Goal: Contribute content: Contribute content

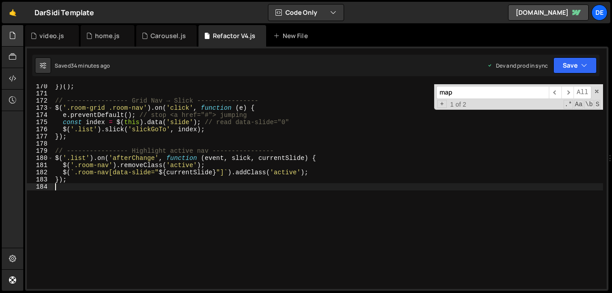
scroll to position [2015, 0]
click at [13, 43] on div at bounding box center [13, 35] width 22 height 21
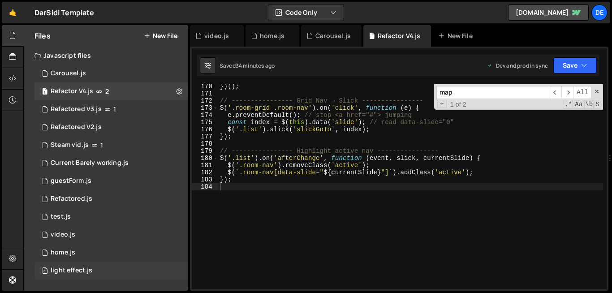
drag, startPoint x: 144, startPoint y: 272, endPoint x: 106, endPoint y: 270, distance: 37.7
click at [106, 270] on div "0 light effect.js 0" at bounding box center [111, 271] width 154 height 18
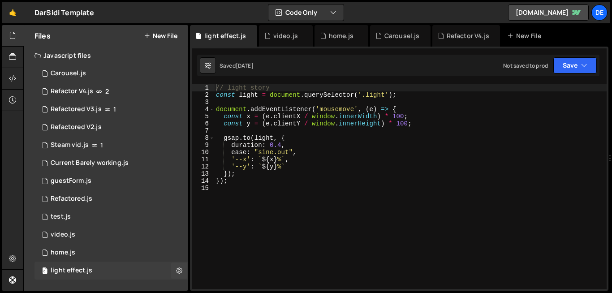
scroll to position [0, 0]
click at [178, 271] on icon at bounding box center [179, 270] width 6 height 9
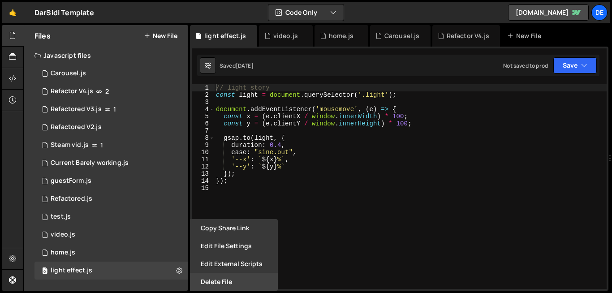
click at [220, 278] on button "Delete File" at bounding box center [234, 282] width 88 height 18
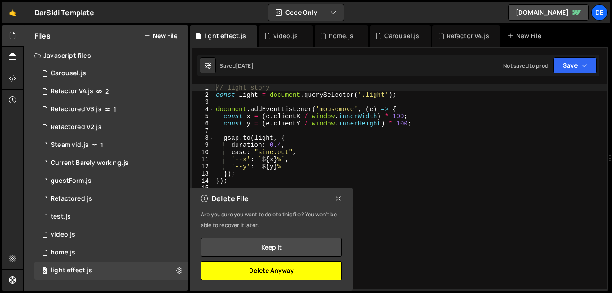
click at [232, 274] on button "Delete Anyway" at bounding box center [271, 270] width 141 height 19
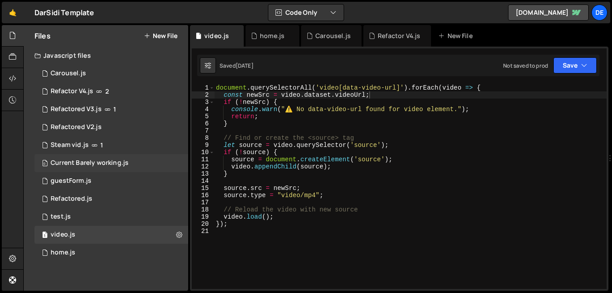
click at [173, 162] on div "0 Current Barely working.js 0" at bounding box center [111, 163] width 154 height 18
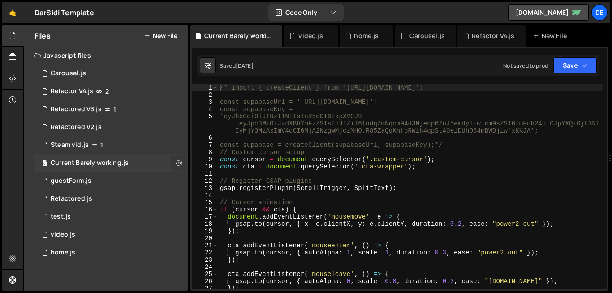
click at [179, 164] on icon at bounding box center [179, 163] width 6 height 9
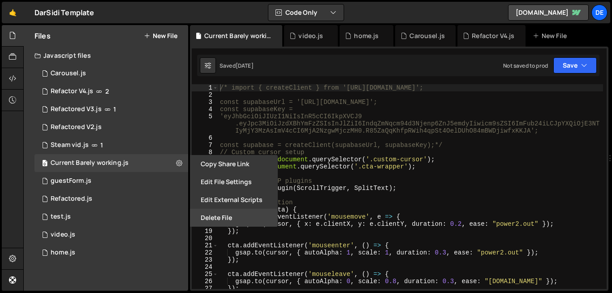
click at [209, 218] on button "Delete File" at bounding box center [234, 218] width 88 height 18
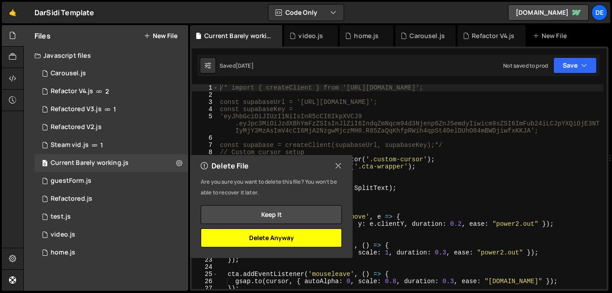
click at [249, 236] on button "Delete Anyway" at bounding box center [271, 237] width 141 height 19
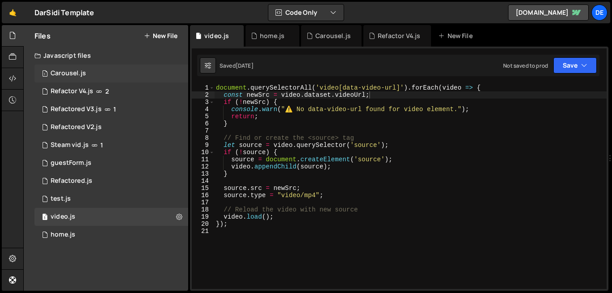
click at [178, 67] on div "1 Carousel.js 0" at bounding box center [111, 73] width 154 height 18
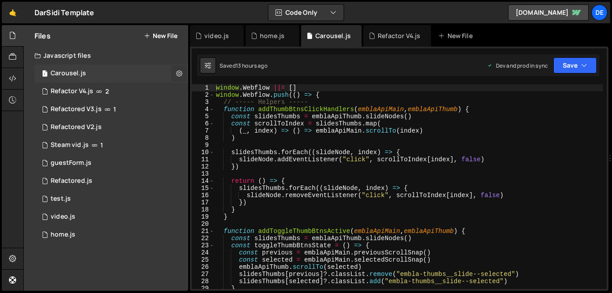
click at [179, 74] on icon at bounding box center [179, 73] width 6 height 9
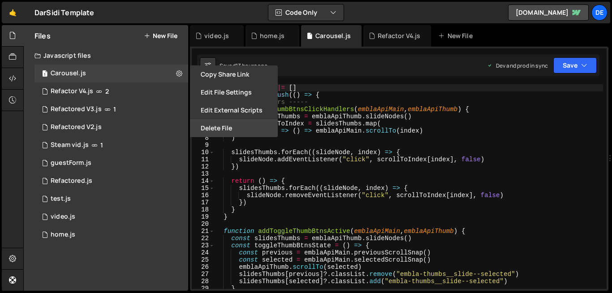
click at [206, 124] on button "Delete File" at bounding box center [234, 128] width 88 height 18
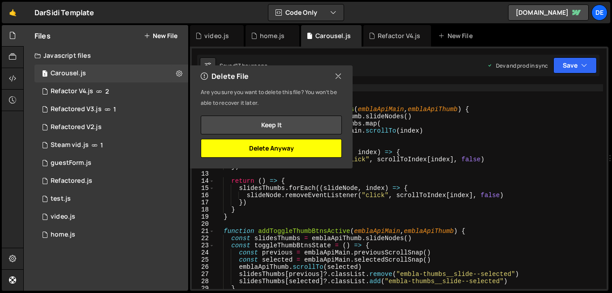
click at [255, 146] on button "Delete Anyway" at bounding box center [271, 148] width 141 height 19
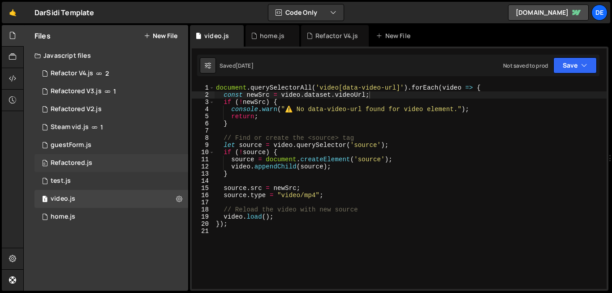
click at [184, 166] on div "0 Refactored.js 0" at bounding box center [111, 163] width 154 height 18
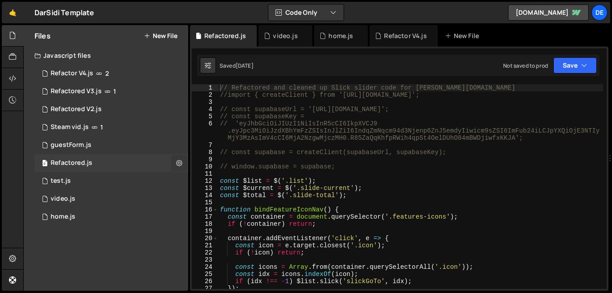
click at [179, 162] on icon at bounding box center [179, 163] width 6 height 9
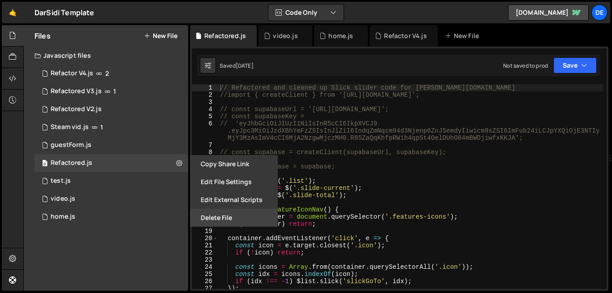
click at [211, 219] on button "Delete File" at bounding box center [234, 218] width 88 height 18
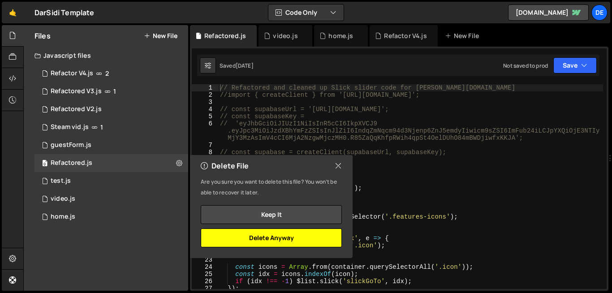
click at [265, 233] on button "Delete Anyway" at bounding box center [271, 237] width 141 height 19
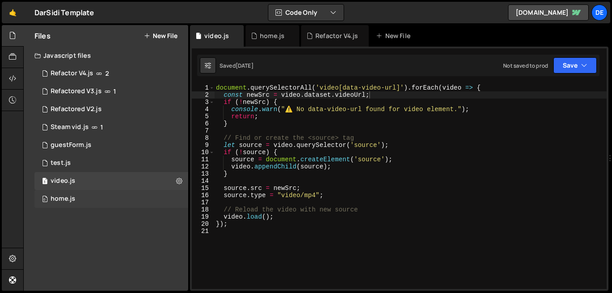
click at [179, 195] on div "0 home.js 0" at bounding box center [111, 199] width 154 height 18
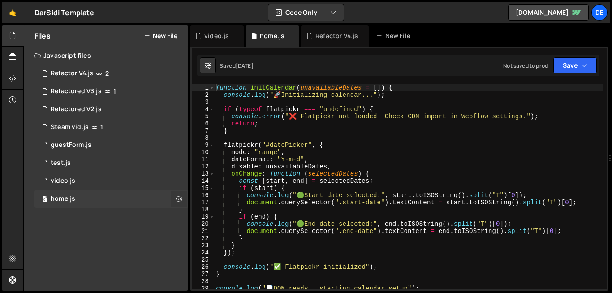
scroll to position [3469, 0]
click at [179, 199] on icon at bounding box center [179, 198] width 6 height 9
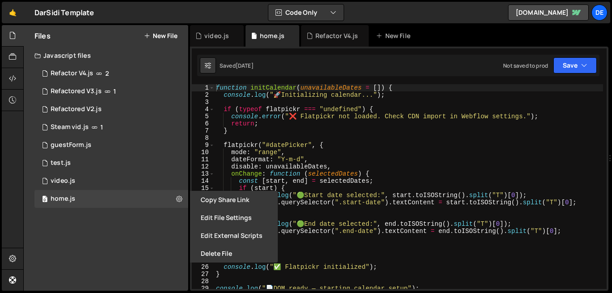
click at [129, 243] on div "Files New File Javascript files 1 Refactor V4.js 2 0 Refactored V3.js 1 0 Refac…" at bounding box center [106, 158] width 164 height 266
click at [151, 149] on div "1 guestForm.js 0" at bounding box center [111, 145] width 154 height 18
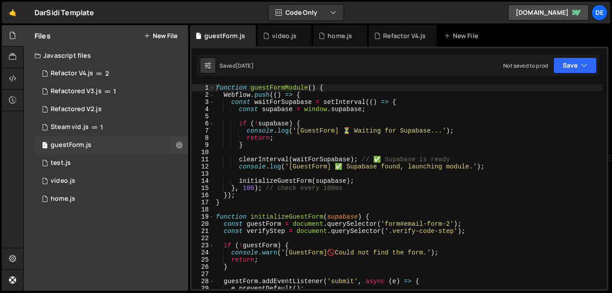
scroll to position [0, 0]
click at [177, 143] on icon at bounding box center [179, 145] width 6 height 9
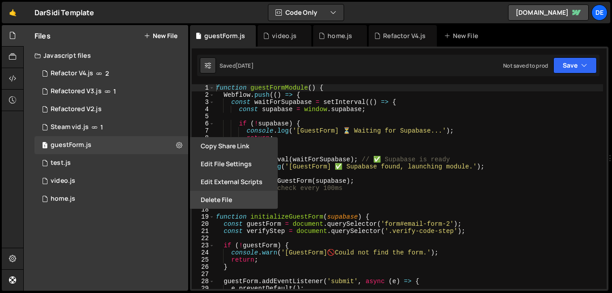
click at [207, 201] on button "Delete File" at bounding box center [234, 200] width 88 height 18
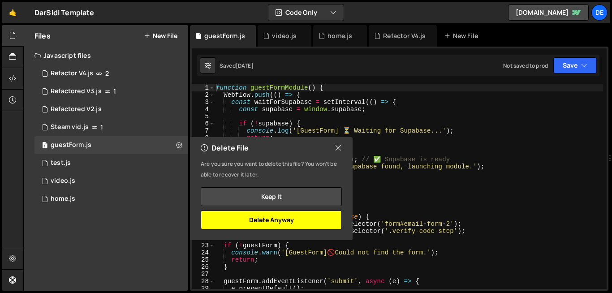
click at [273, 219] on button "Delete Anyway" at bounding box center [271, 219] width 141 height 19
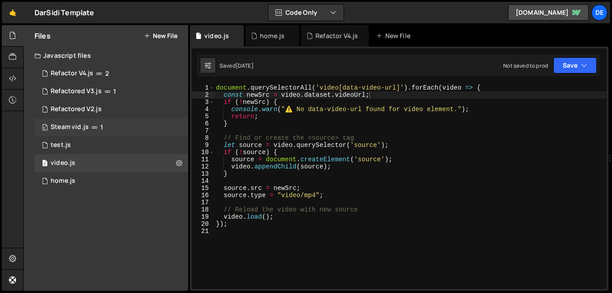
click at [130, 133] on div "0 Steam vid.js 1" at bounding box center [111, 127] width 154 height 18
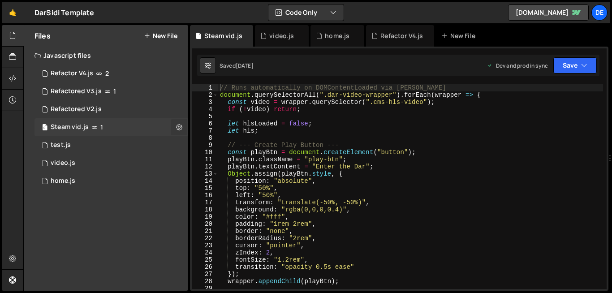
scroll to position [258, 0]
click at [180, 129] on icon at bounding box center [179, 127] width 6 height 9
type input "Steam vid"
radio input "true"
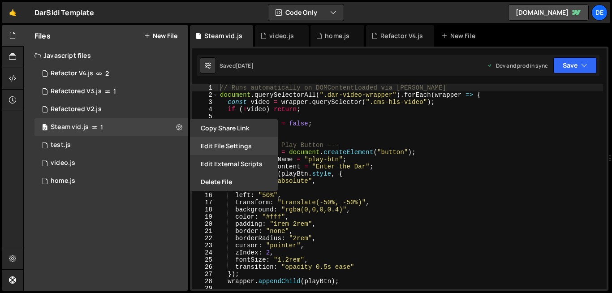
click at [212, 142] on button "Edit File Settings" at bounding box center [234, 146] width 88 height 18
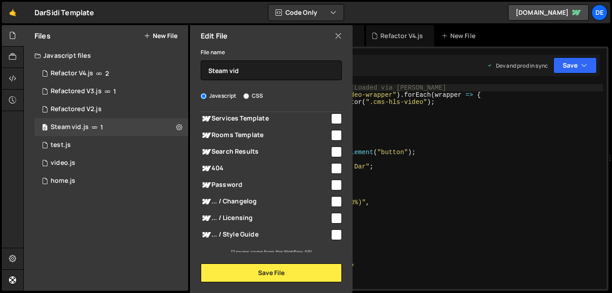
scroll to position [196, 0]
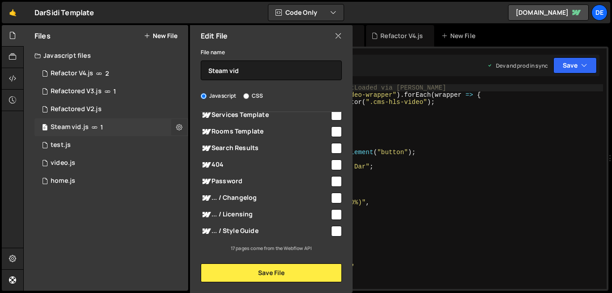
click at [184, 124] on button at bounding box center [179, 127] width 16 height 16
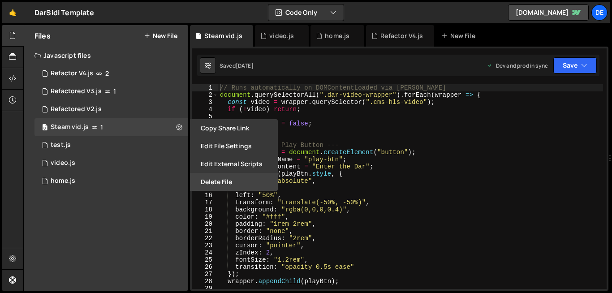
click at [216, 186] on button "Delete File" at bounding box center [234, 182] width 88 height 18
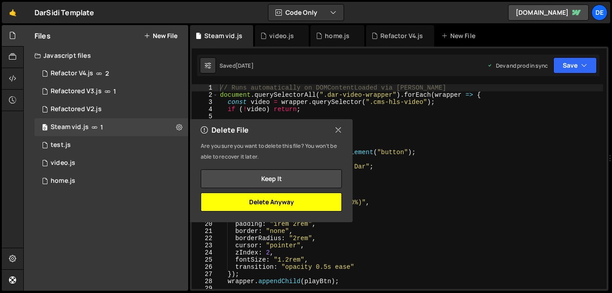
click at [231, 199] on button "Delete Anyway" at bounding box center [271, 202] width 141 height 19
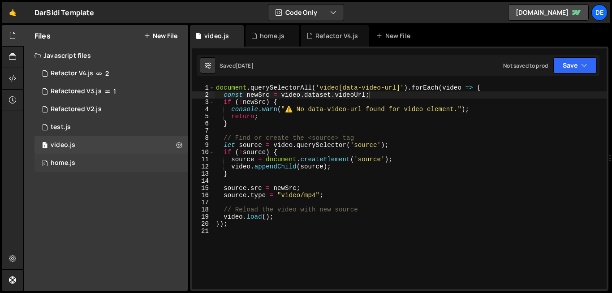
scroll to position [0, 0]
click at [179, 125] on div "0 test.js 0" at bounding box center [111, 127] width 154 height 18
click at [179, 125] on icon at bounding box center [179, 127] width 6 height 9
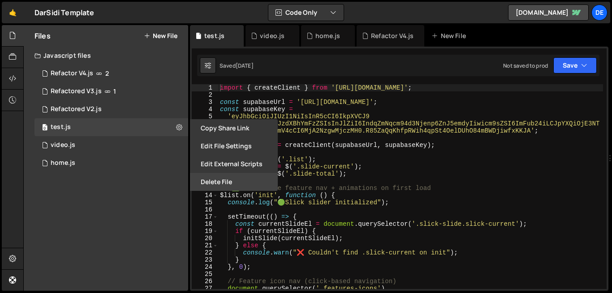
click at [207, 187] on button "Delete File" at bounding box center [234, 182] width 88 height 18
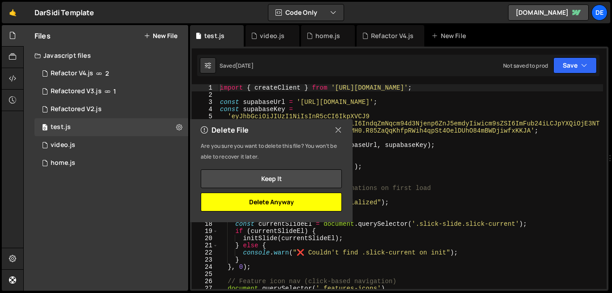
click at [244, 203] on button "Delete Anyway" at bounding box center [271, 202] width 141 height 19
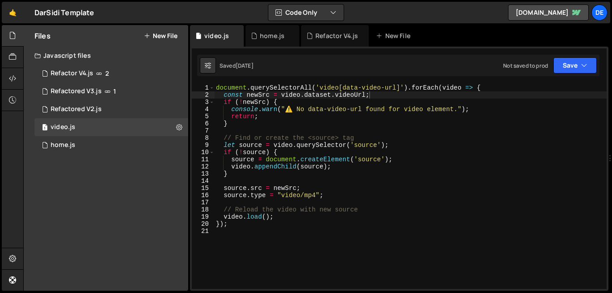
click at [157, 27] on div "Files New File" at bounding box center [106, 35] width 164 height 21
click at [159, 42] on div "Files New File" at bounding box center [106, 35] width 164 height 21
click at [167, 34] on button "New File" at bounding box center [161, 35] width 34 height 7
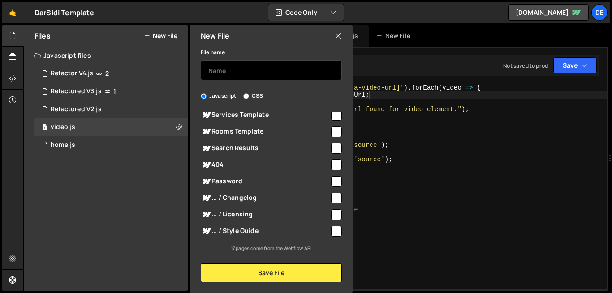
click at [219, 74] on input "text" at bounding box center [271, 70] width 141 height 20
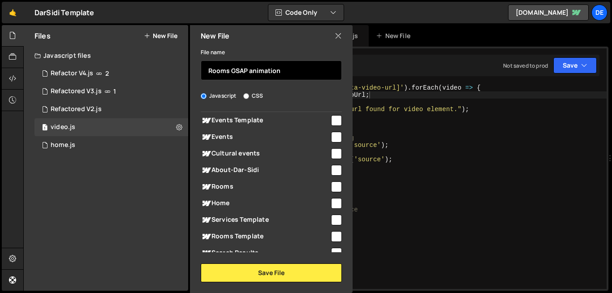
scroll to position [92, 0]
type input "Rooms GSAP animation"
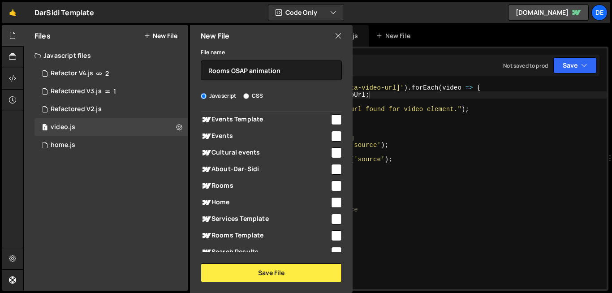
click at [331, 184] on input "checkbox" at bounding box center [336, 185] width 11 height 11
checkbox input "true"
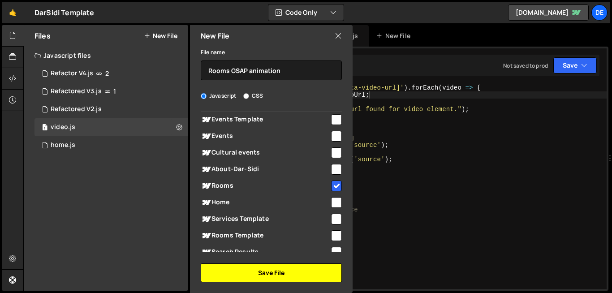
click at [290, 274] on button "Save File" at bounding box center [271, 272] width 141 height 19
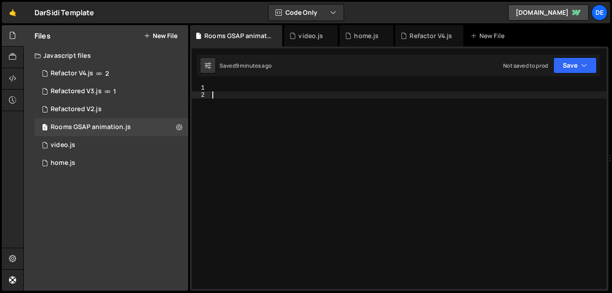
click at [289, 138] on div at bounding box center [408, 193] width 396 height 219
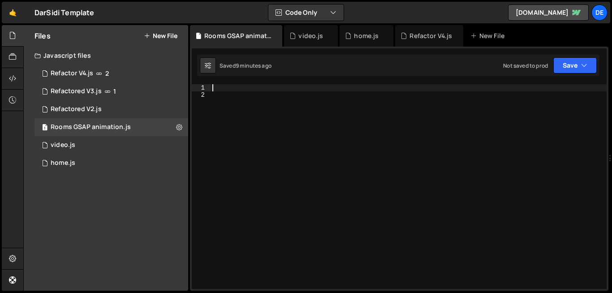
click at [231, 84] on div at bounding box center [408, 193] width 396 height 219
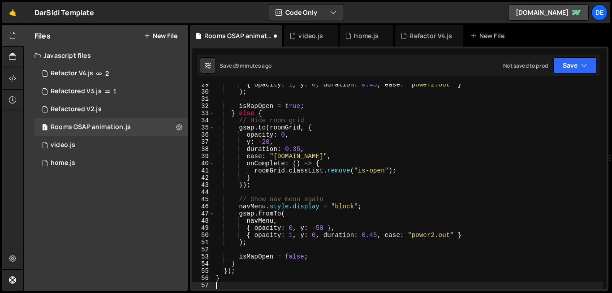
scroll to position [204, 0]
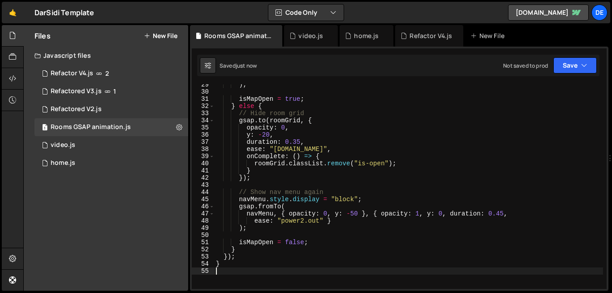
type textarea "ease: "power2.out""
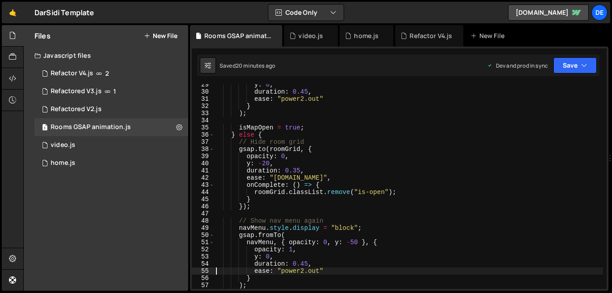
drag, startPoint x: 299, startPoint y: 78, endPoint x: 306, endPoint y: 120, distance: 42.6
click at [306, 120] on div "170 171 172 173 174 175 176 177 178 179 180 181 182 183 184 }) ( ) ; // -------…" at bounding box center [399, 169] width 418 height 244
click at [306, 120] on div "y : 0 , duration : 0.45 , ease : "power2.out" } ) ; isMapOpen = true ; } else {…" at bounding box center [408, 190] width 389 height 219
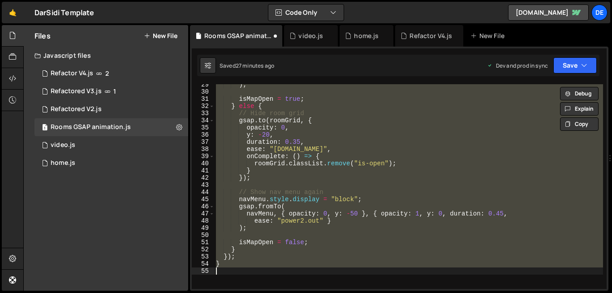
click at [306, 137] on div ") ; isMapOpen = true ; } else { // Hide room grid gsap . to ( roomGrid , { opac…" at bounding box center [408, 186] width 389 height 205
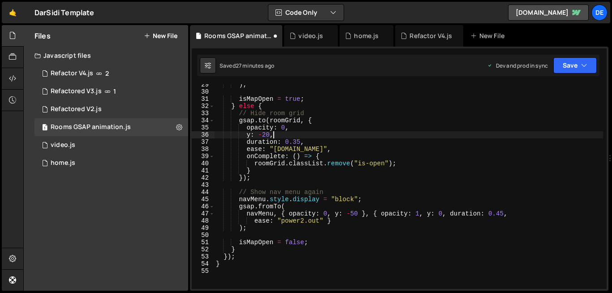
click at [306, 137] on div ") ; isMapOpen = true ; } else { // Hide room grid gsap . to ( roomGrid , { opac…" at bounding box center [408, 190] width 389 height 219
type textarea "}"
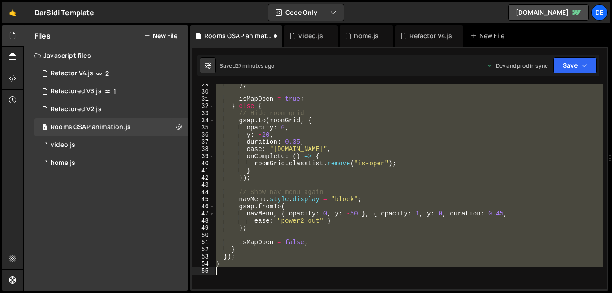
paste textarea
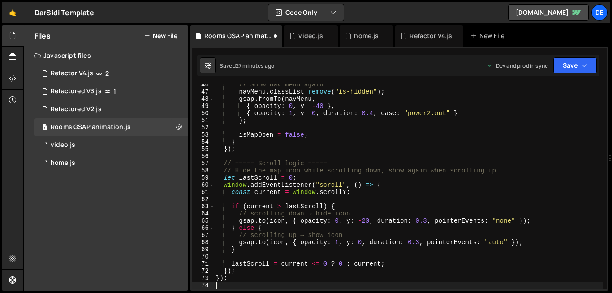
scroll to position [326, 0]
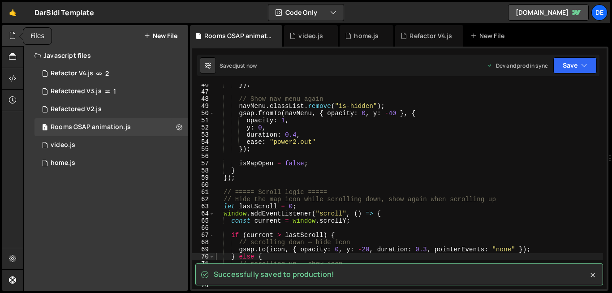
click at [7, 41] on div at bounding box center [13, 35] width 22 height 21
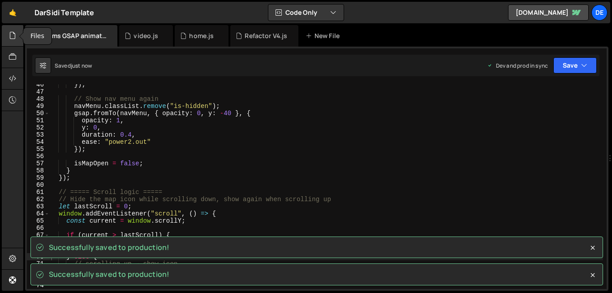
click at [7, 41] on div at bounding box center [13, 35] width 22 height 21
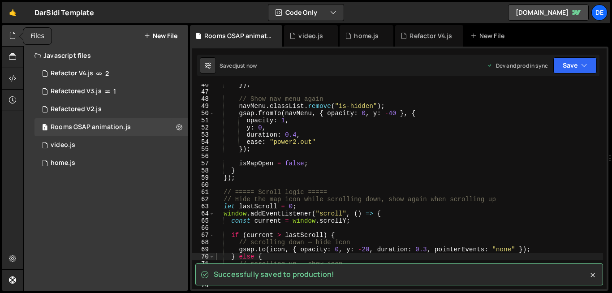
click at [12, 32] on icon at bounding box center [12, 35] width 7 height 10
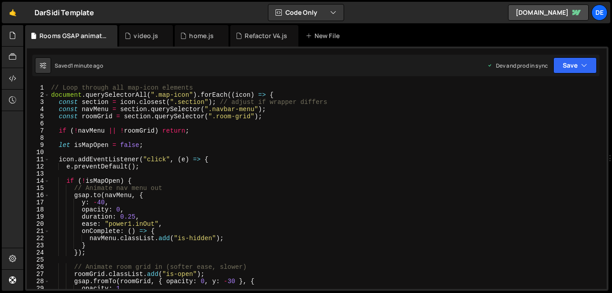
scroll to position [0, 0]
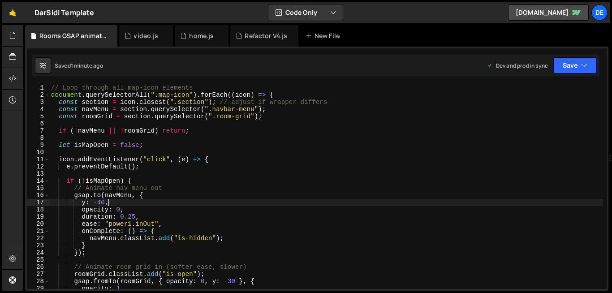
click at [248, 202] on div "// Loop through all map-icon elements document . querySelectorAll ( ".map-icon"…" at bounding box center [325, 193] width 553 height 219
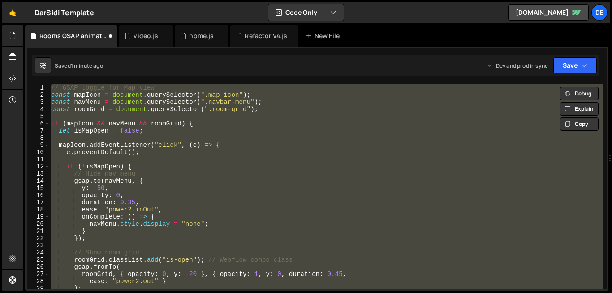
click at [248, 202] on div "// GSAP toggle for Map view const mapIcon = document . querySelector ( ".map-ic…" at bounding box center [325, 186] width 553 height 205
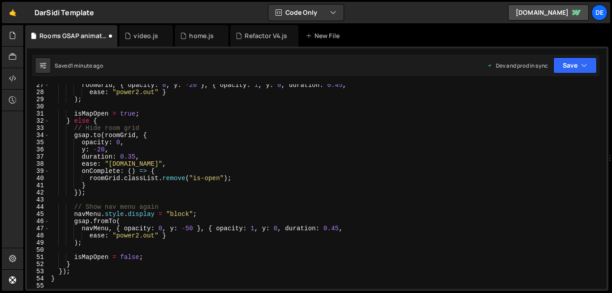
scroll to position [252, 0]
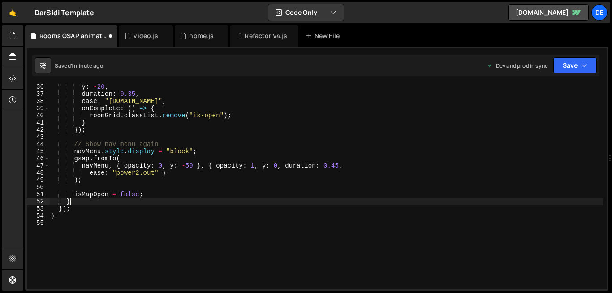
click at [248, 202] on div "y : - 20 , duration : 0.35 , ease : "[DOMAIN_NAME]" , onComplete : ( ) => { roo…" at bounding box center [325, 192] width 553 height 219
type textarea "}"
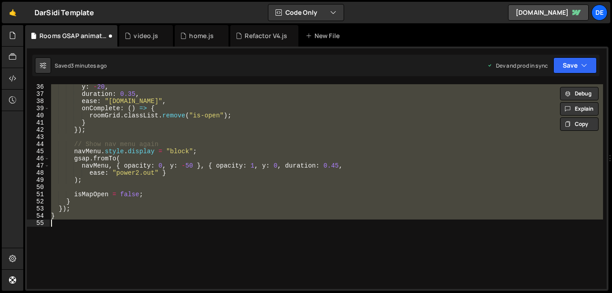
paste textarea
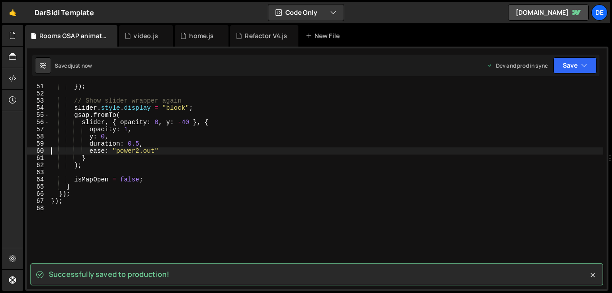
scroll to position [382, 0]
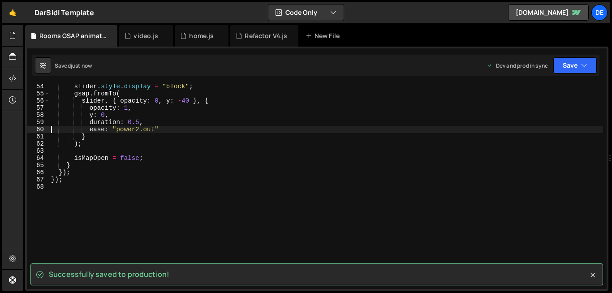
type textarea "});"
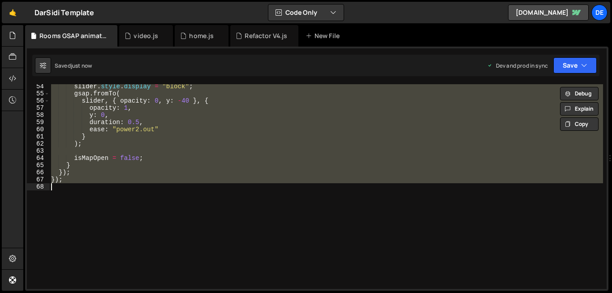
paste textarea
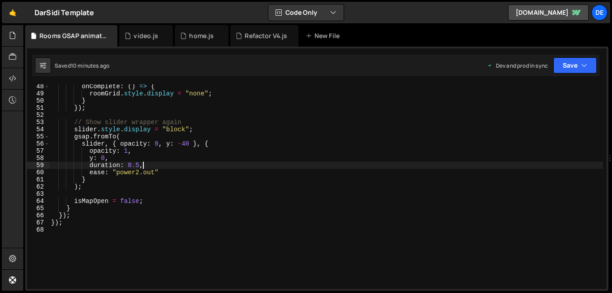
click at [242, 162] on div "onComplete : ( ) => { roomGrid . style . display = "none" ; } }) ; // Show slid…" at bounding box center [325, 192] width 553 height 219
type textarea "});"
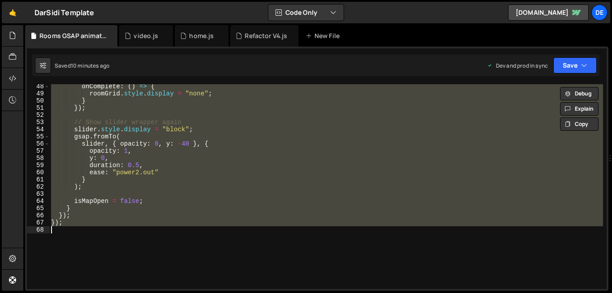
paste textarea
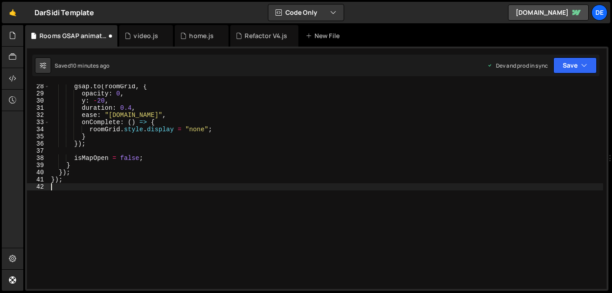
scroll to position [195, 0]
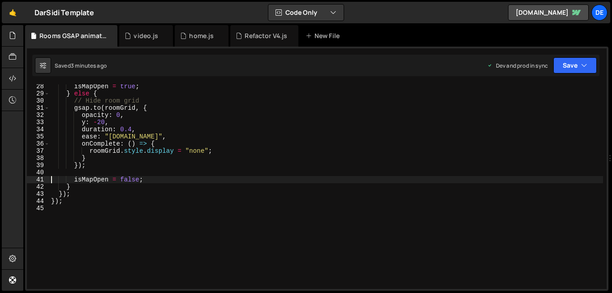
type textarea "});"
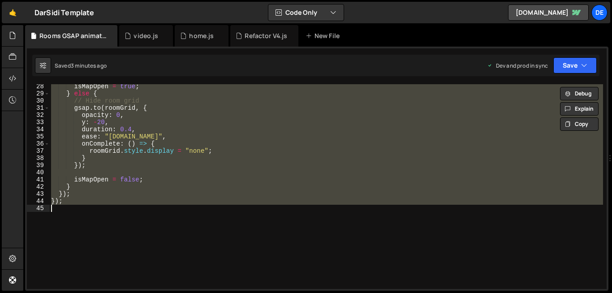
paste textarea
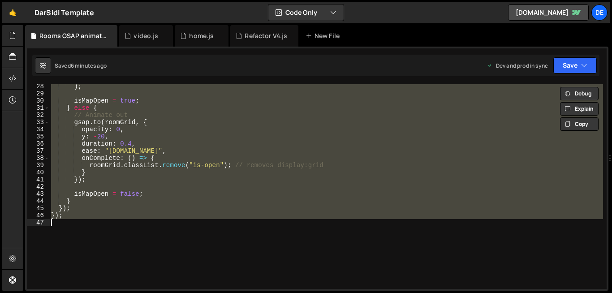
click at [415, 146] on div ") ; isMapOpen = true ; } else { // Animate out gsap . to ( roomGrid , { opacity…" at bounding box center [325, 186] width 553 height 205
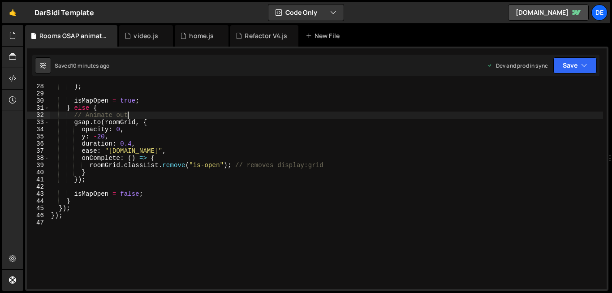
click at [388, 117] on div ") ; isMapOpen = true ; } else { // Animate out gsap . to ( roomGrid , { opacity…" at bounding box center [325, 192] width 553 height 219
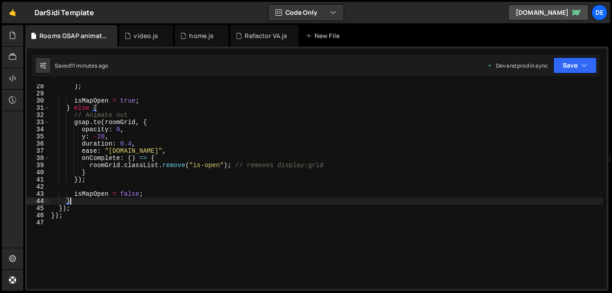
click at [330, 200] on div ") ; isMapOpen = true ; } else { // Animate out gsap . to ( roomGrid , { opacity…" at bounding box center [325, 192] width 553 height 219
type textarea "}"
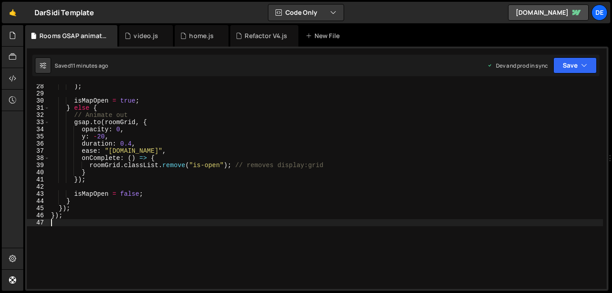
click at [288, 233] on div ") ; isMapOpen = true ; } else { // Animate out gsap . to ( roomGrid , { opacity…" at bounding box center [325, 192] width 553 height 219
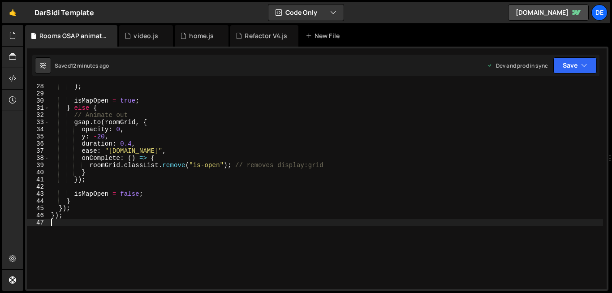
click at [288, 233] on div ") ; isMapOpen = true ; } else { // Animate out gsap . to ( roomGrid , { opacity…" at bounding box center [325, 192] width 553 height 219
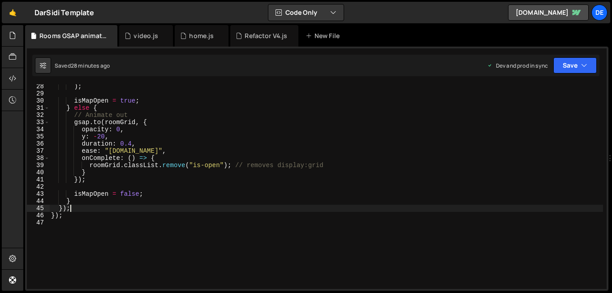
click at [281, 211] on div ") ; isMapOpen = true ; } else { // Animate out gsap . to ( roomGrid , { opacity…" at bounding box center [325, 192] width 553 height 219
type textarea "});"
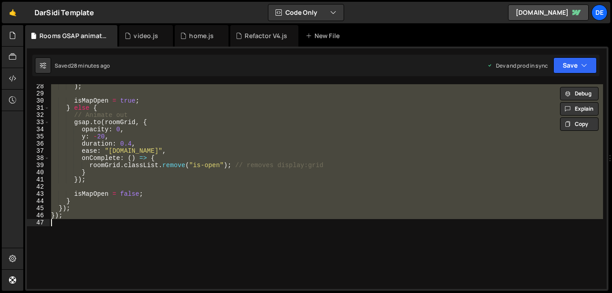
paste textarea
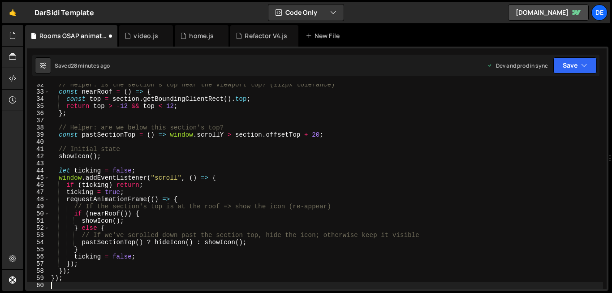
scroll to position [225, 0]
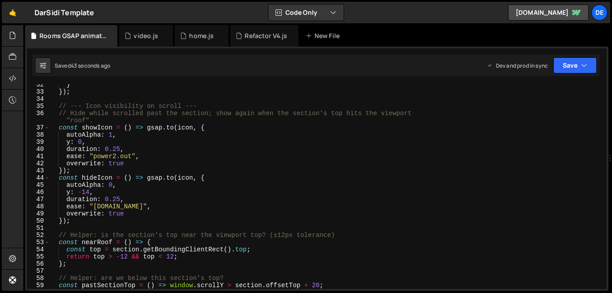
click at [226, 209] on div "} }) ; // --- Icon visibility on scroll --- // Hide while scrolled past the sec…" at bounding box center [325, 190] width 553 height 219
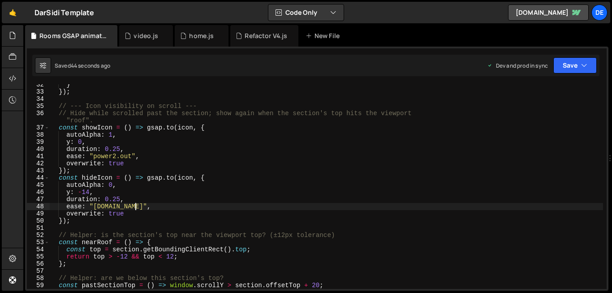
type textarea "});"
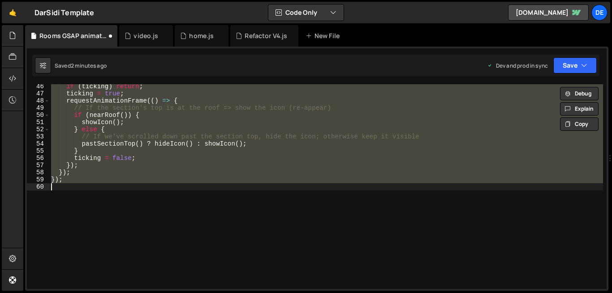
scroll to position [331, 0]
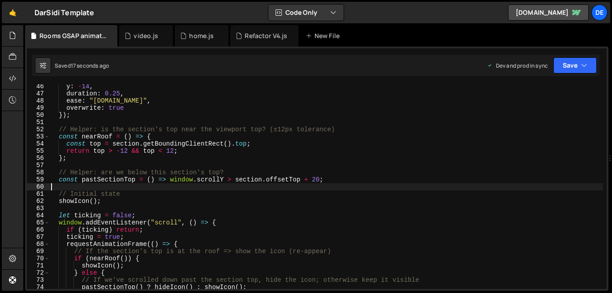
click at [198, 146] on div "y : - 14 , duration : 0.25 , ease : "[DOMAIN_NAME]" , overwrite : true }) ; // …" at bounding box center [325, 192] width 553 height 219
type textarea "const top = section.getBoundingClientRect().top;"
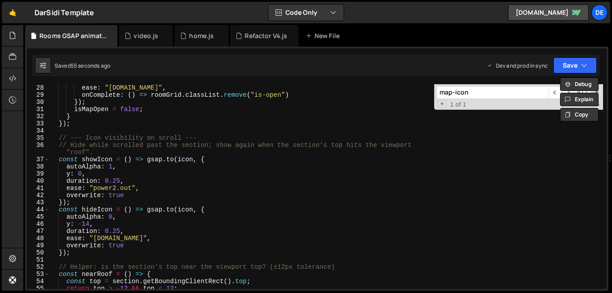
scroll to position [197, 0]
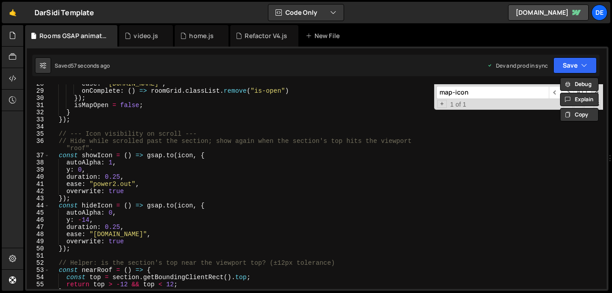
type input "map-icon"
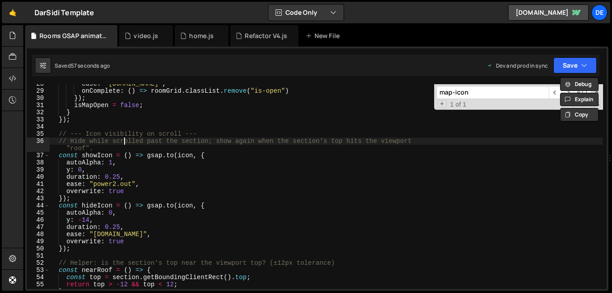
click at [125, 140] on div "ease : "[DOMAIN_NAME]" , onComplete : ( ) => roomGrid . classList . remove ( "i…" at bounding box center [325, 189] width 553 height 219
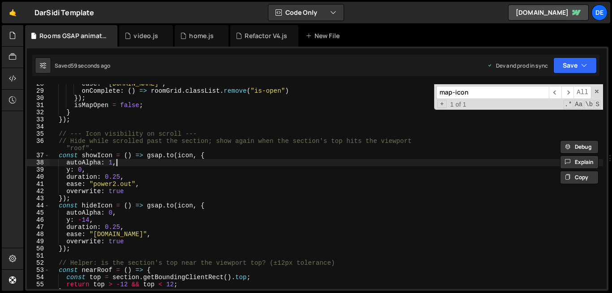
click at [221, 161] on div "ease : "[DOMAIN_NAME]" , onComplete : ( ) => roomGrid . classList . remove ( "i…" at bounding box center [325, 189] width 553 height 219
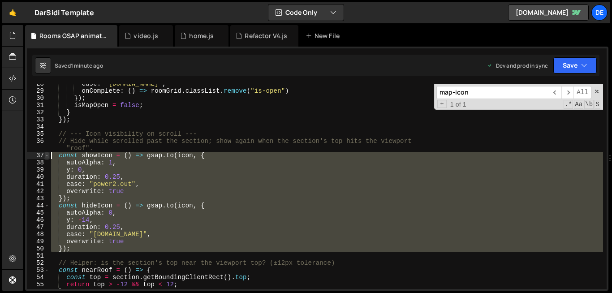
drag, startPoint x: 122, startPoint y: 253, endPoint x: 47, endPoint y: 157, distance: 121.8
click at [47, 157] on div "autoAlpha: 1, 28 29 30 31 32 33 34 35 36 37 38 39 40 41 42 43 44 45 46 47 48 49…" at bounding box center [316, 186] width 579 height 205
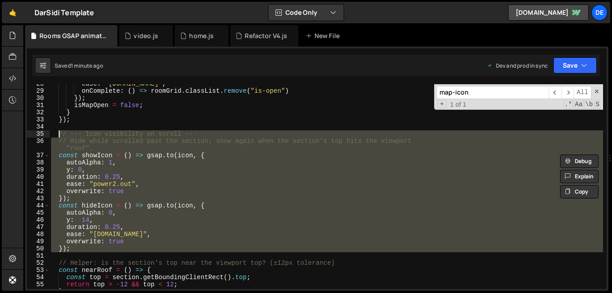
click at [57, 133] on div "ease : "[DOMAIN_NAME]" , onComplete : ( ) => roomGrid . classList . remove ( "i…" at bounding box center [325, 189] width 553 height 219
type textarea "// --- Icon visibility on scroll --- // Hide while scrolled past the section; s…"
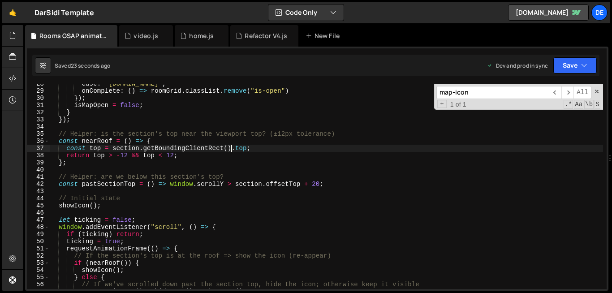
click at [230, 150] on div "ease : "[DOMAIN_NAME]" , onComplete : ( ) => roomGrid . classList . remove ( "i…" at bounding box center [325, 189] width 553 height 219
type textarea "const top = section.getBoundingClientRect().top;"
paste input "showI"
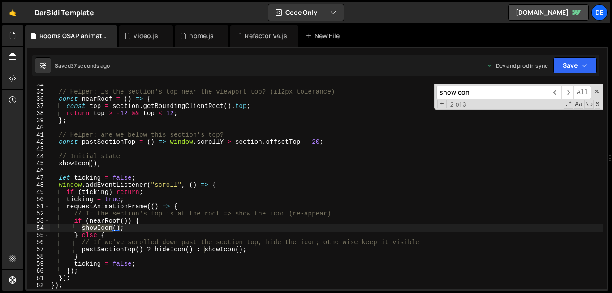
scroll to position [240, 0]
type input "showIcon"
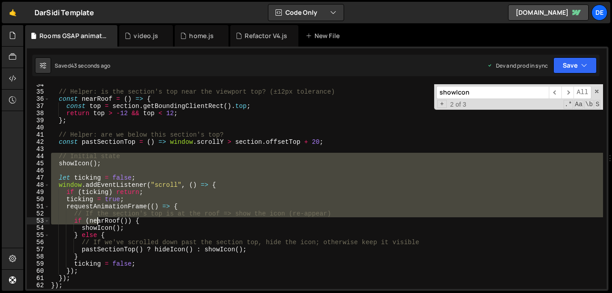
drag, startPoint x: 51, startPoint y: 156, endPoint x: 99, endPoint y: 221, distance: 81.2
click at [99, 221] on div "// Helper: is the section's top near the viewport top? (±12px tolerance) const …" at bounding box center [325, 190] width 553 height 219
click at [47, 184] on span at bounding box center [46, 184] width 5 height 7
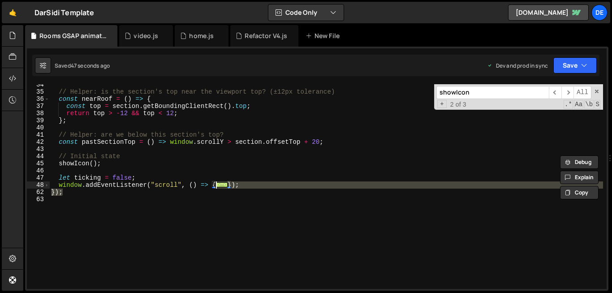
drag, startPoint x: 247, startPoint y: 189, endPoint x: 226, endPoint y: 185, distance: 21.5
click at [226, 185] on div "// Helper: is the section's top near the viewport top? (±12px tolerance) const …" at bounding box center [325, 190] width 553 height 219
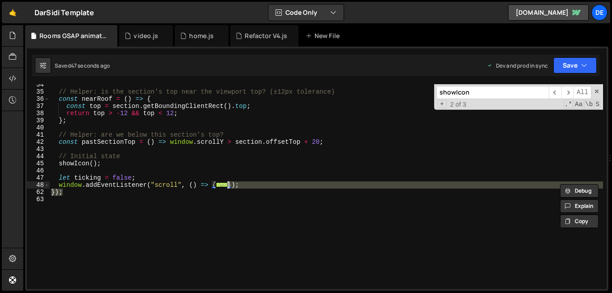
click at [255, 183] on div "// Helper: is the section's top near the viewport top? (±12px tolerance) const …" at bounding box center [325, 186] width 553 height 205
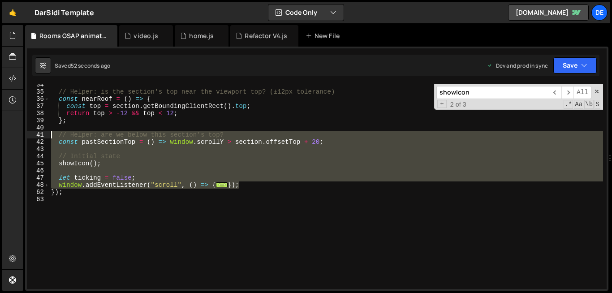
drag, startPoint x: 255, startPoint y: 183, endPoint x: 51, endPoint y: 135, distance: 209.3
click at [51, 135] on div "// Helper: is the section's top near the viewport top? (±12px tolerance) const …" at bounding box center [325, 190] width 553 height 219
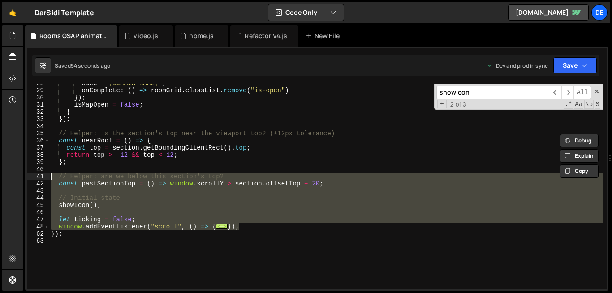
scroll to position [205, 0]
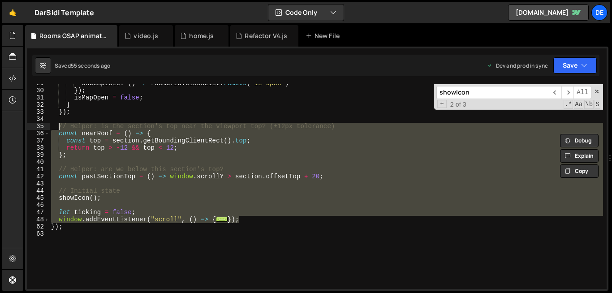
click at [57, 128] on div "onComplete : ( ) => roomGrid . classList . remove ( "is-open" ) }) ; isMapOpen …" at bounding box center [325, 189] width 553 height 219
type textarea "// Helper: is the section's top near the viewport top? (±12px tolerance) const …"
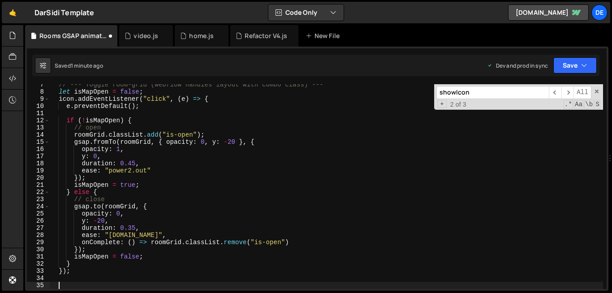
scroll to position [46, 0]
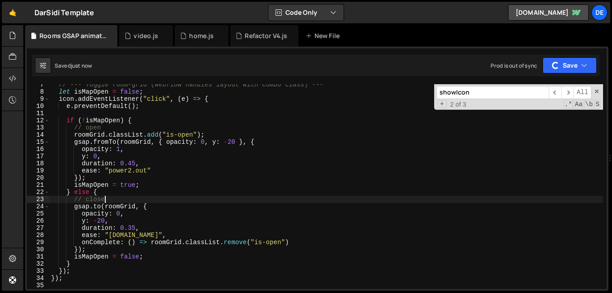
click at [272, 197] on div "// --- Toggle room-grid (Webflow handles layout with combo class) --- let isMap…" at bounding box center [325, 190] width 553 height 219
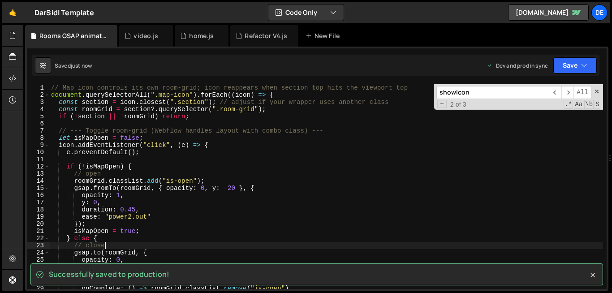
scroll to position [0, 0]
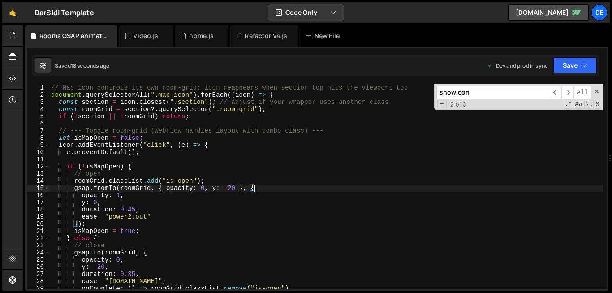
click at [275, 188] on div "// Map icon controls its own room-grid; icon reappears when section top hits th…" at bounding box center [325, 193] width 553 height 219
type textarea "});"
